Goal: Task Accomplishment & Management: Use online tool/utility

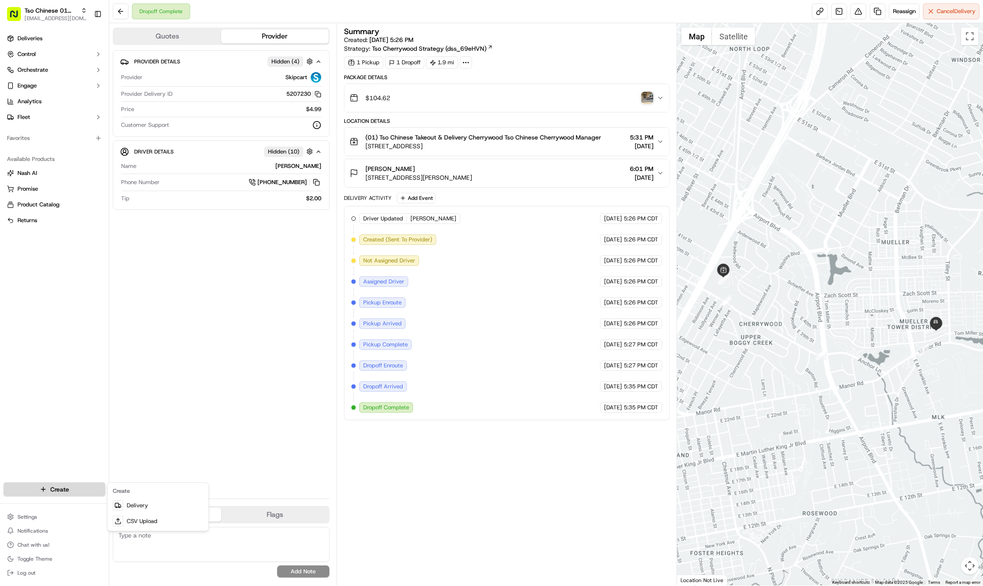
click at [72, 487] on html "Tso Chinese 01 Cherrywood [EMAIL_ADDRESS][DOMAIN_NAME] Toggle Sidebar Deliverie…" at bounding box center [491, 293] width 983 height 586
click at [129, 502] on link "Delivery" at bounding box center [157, 505] width 97 height 16
